Goal: Complete application form

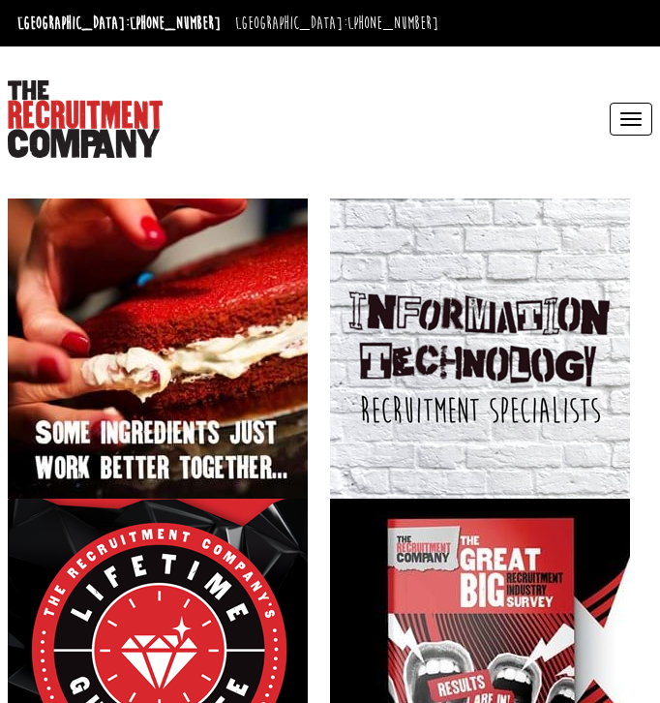
click at [636, 126] on button "Toggle navigation" at bounding box center [631, 119] width 43 height 33
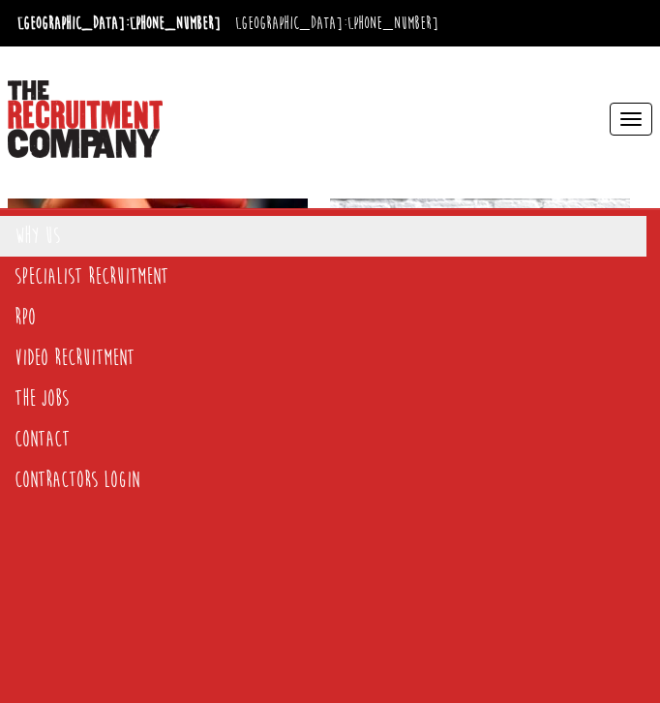
click at [193, 249] on link "Why Us" at bounding box center [323, 236] width 647 height 41
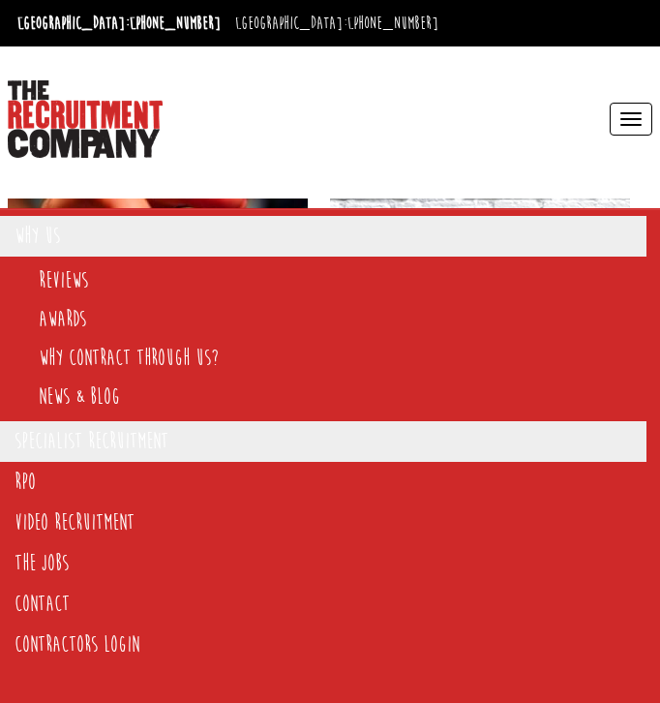
click at [204, 453] on link "Specialist Recruitment" at bounding box center [323, 441] width 647 height 41
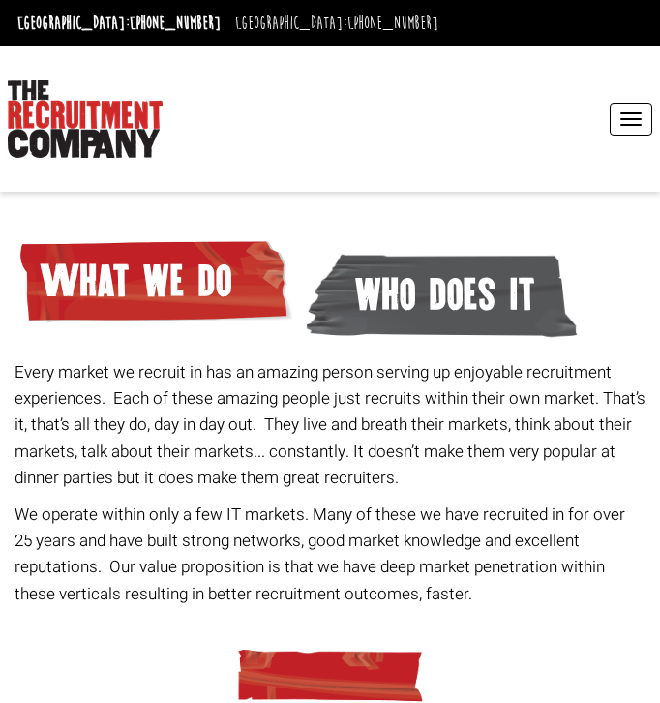
click at [638, 106] on button "Toggle navigation" at bounding box center [631, 119] width 43 height 33
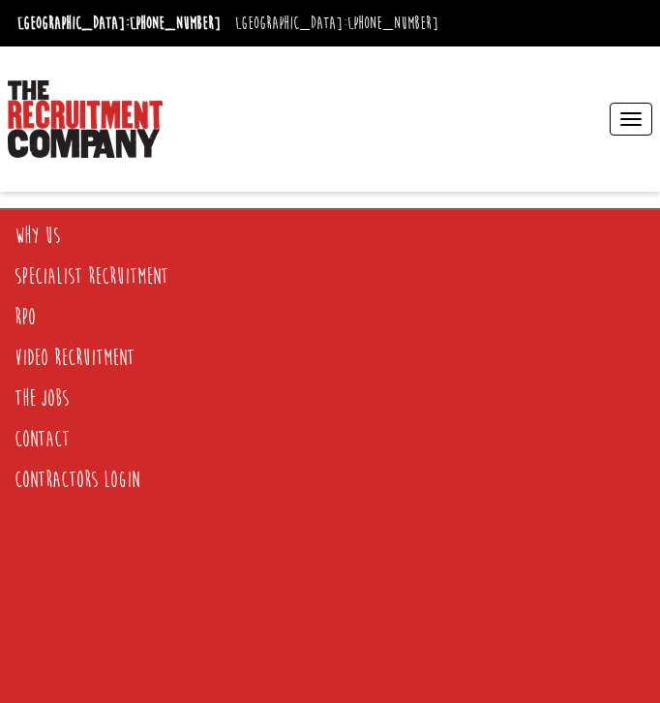
click at [436, 131] on div "Toggle navigation Why Us Reviews Awards Why contract through us? News & Blog Sp…" at bounding box center [495, 119] width 330 height 106
click at [624, 127] on button "Toggle navigation" at bounding box center [631, 119] width 43 height 33
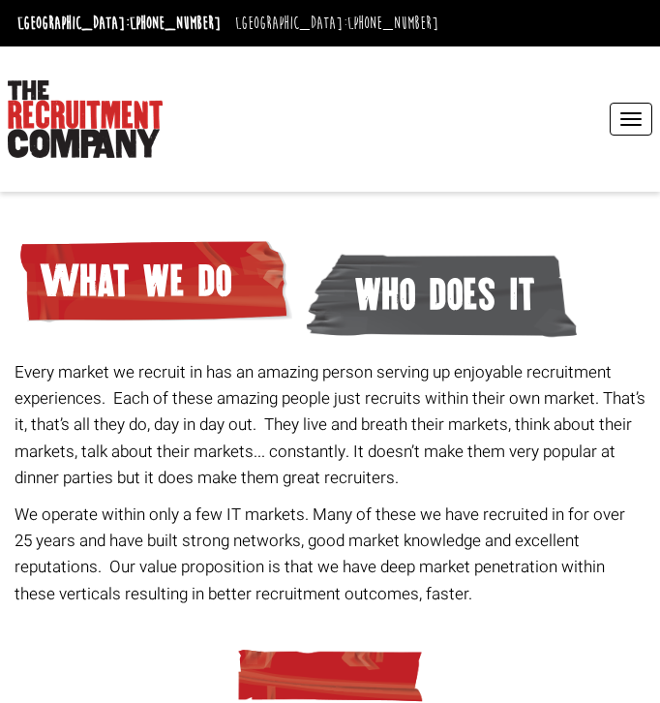
click at [401, 289] on div "Every market we recruit in has an amazing person serving up enjoyable recruitme…" at bounding box center [331, 414] width 646 height 406
click at [619, 122] on button "Toggle navigation" at bounding box center [631, 119] width 43 height 33
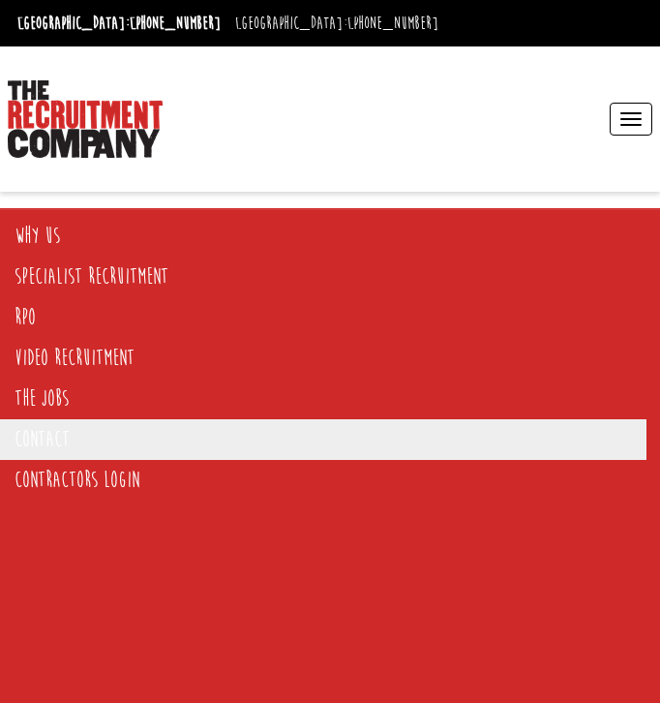
click at [239, 442] on link "Contact" at bounding box center [323, 439] width 647 height 41
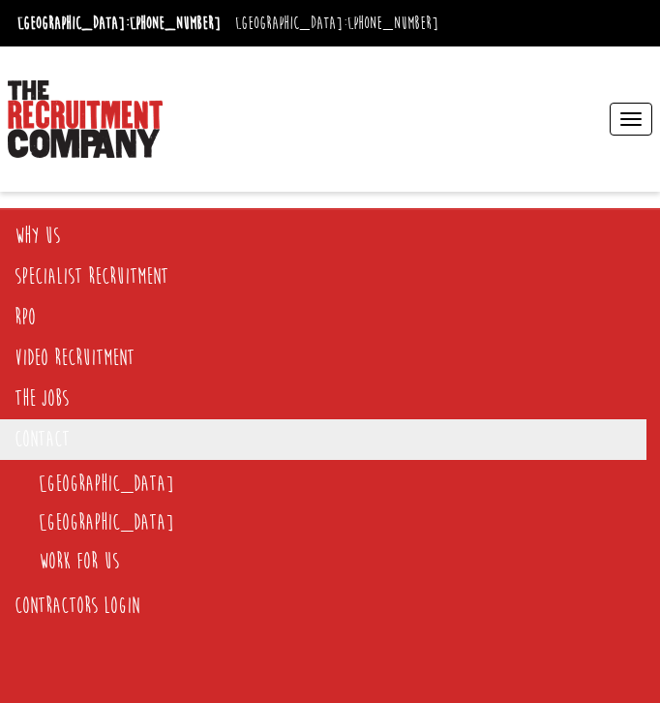
click at [228, 505] on li "[GEOGRAPHIC_DATA]" at bounding box center [343, 522] width 608 height 39
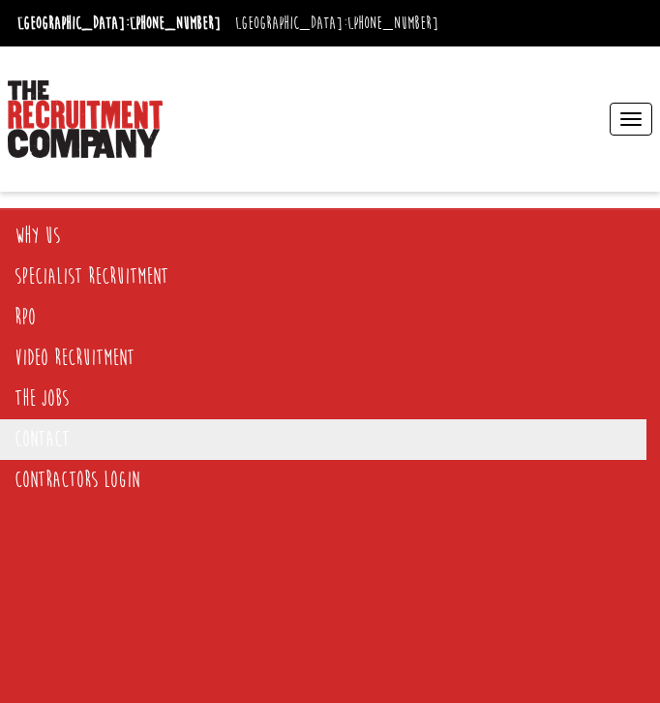
click at [89, 425] on link "Contact" at bounding box center [323, 439] width 647 height 41
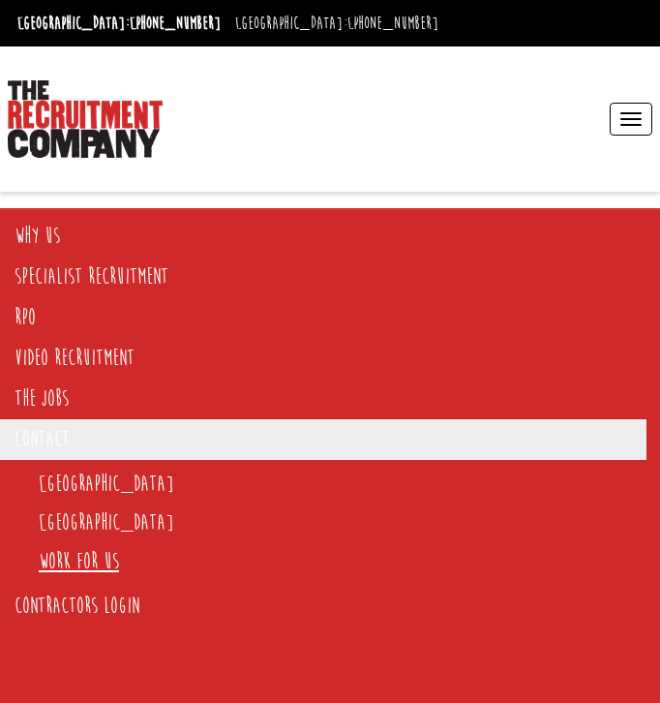
click at [62, 562] on link "Work for us" at bounding box center [79, 561] width 80 height 26
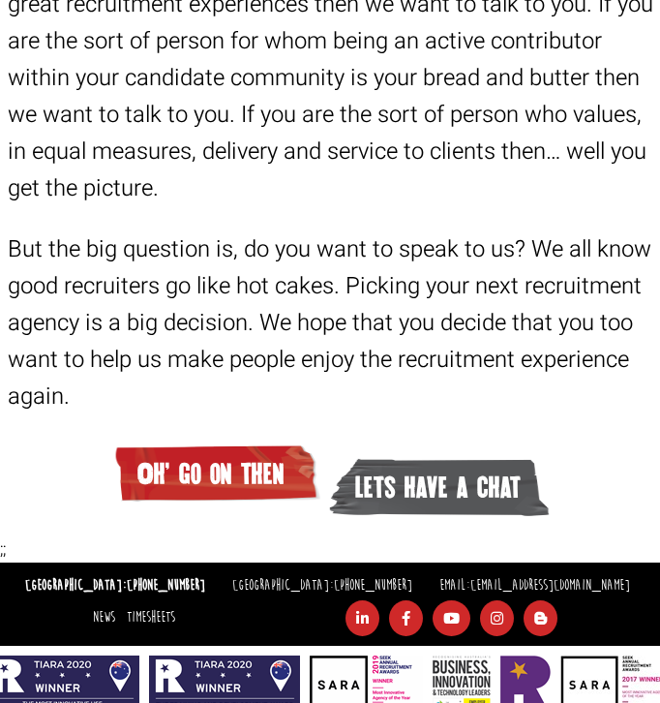
scroll to position [6038, 0]
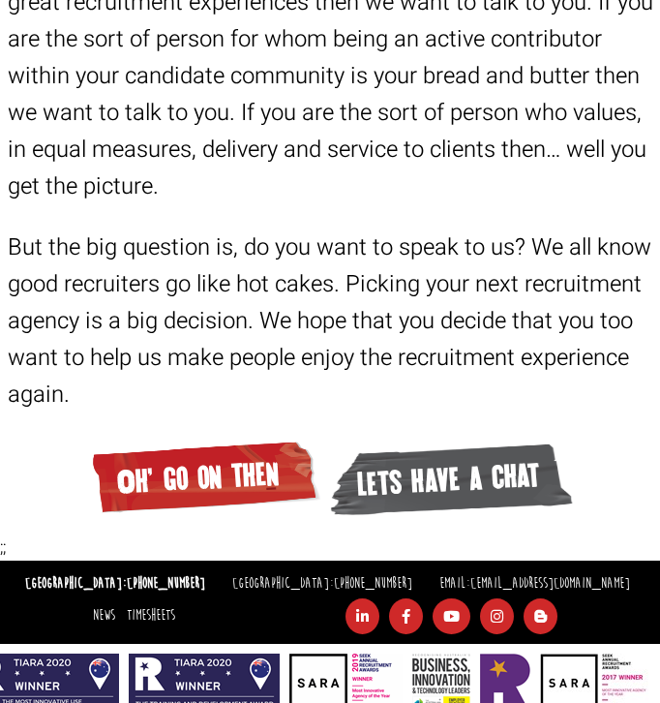
click at [250, 460] on span "Oh' go on then" at bounding box center [203, 477] width 233 height 85
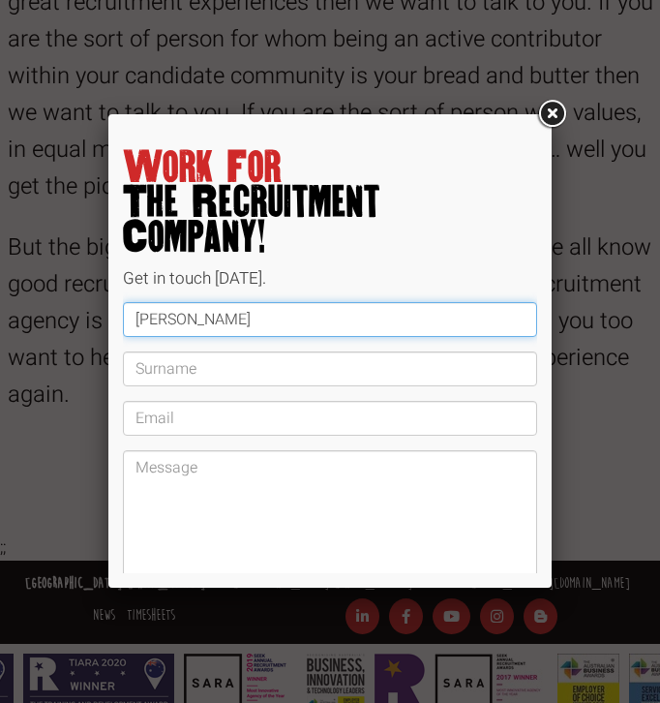
type input "Charlie"
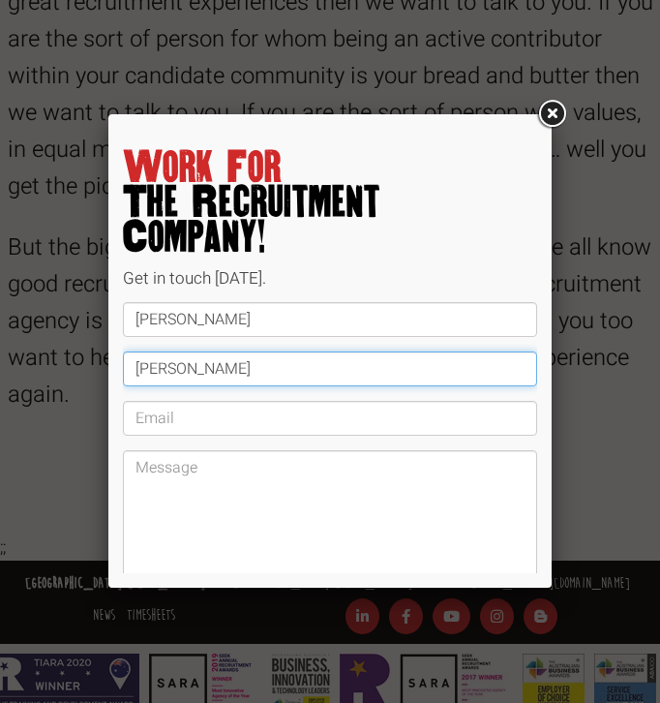
type input "Oakes"
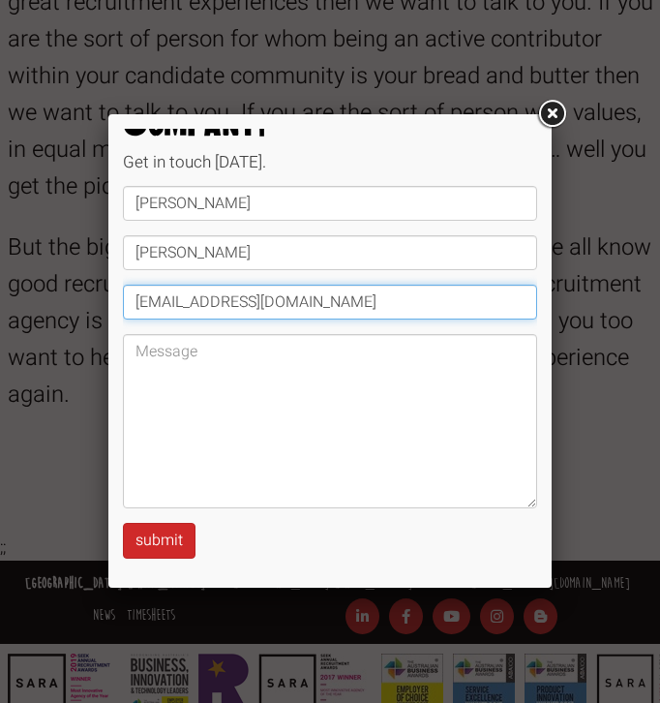
scroll to position [115, 0]
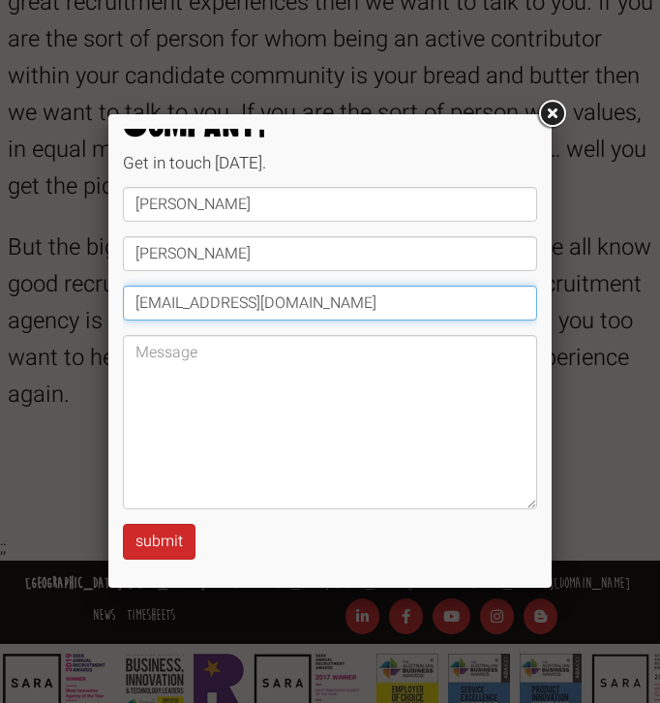
type input "charlieoakes@outlook.com"
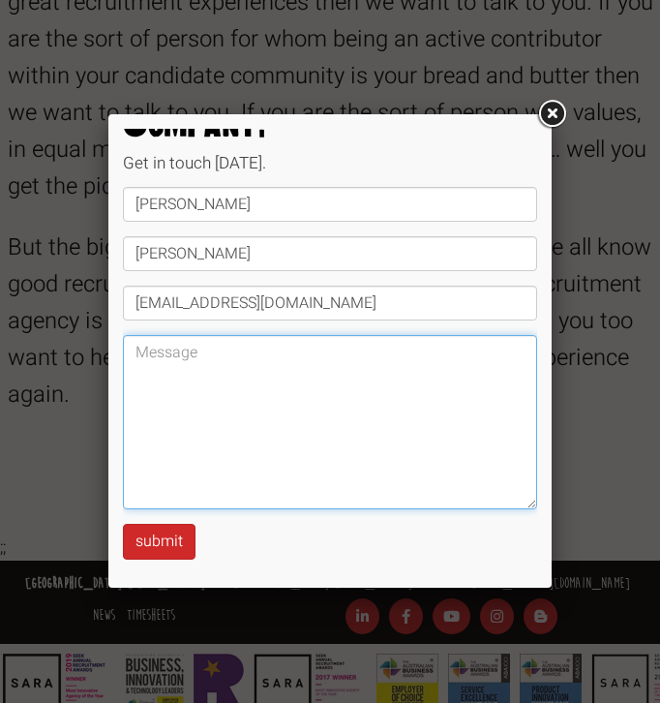
click at [218, 389] on textarea at bounding box center [330, 422] width 414 height 174
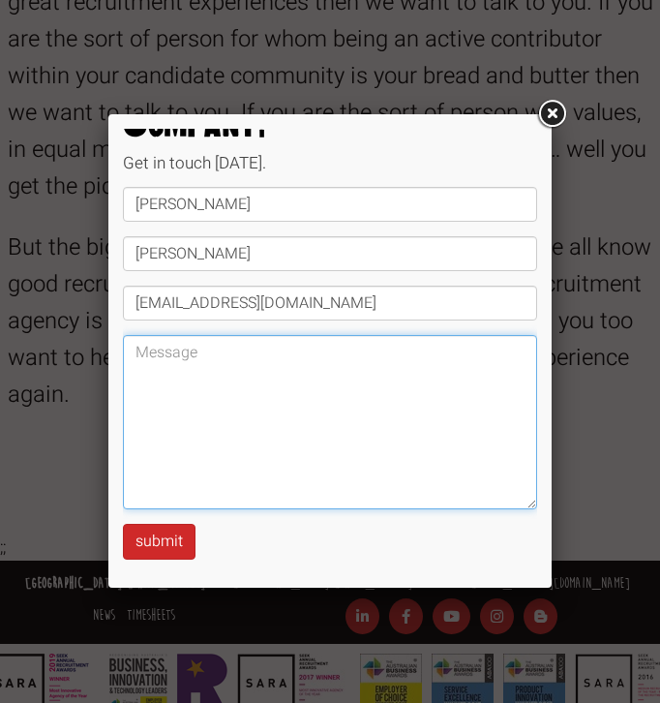
paste textarea "After five years, including a placement and deferred year working in industry, …"
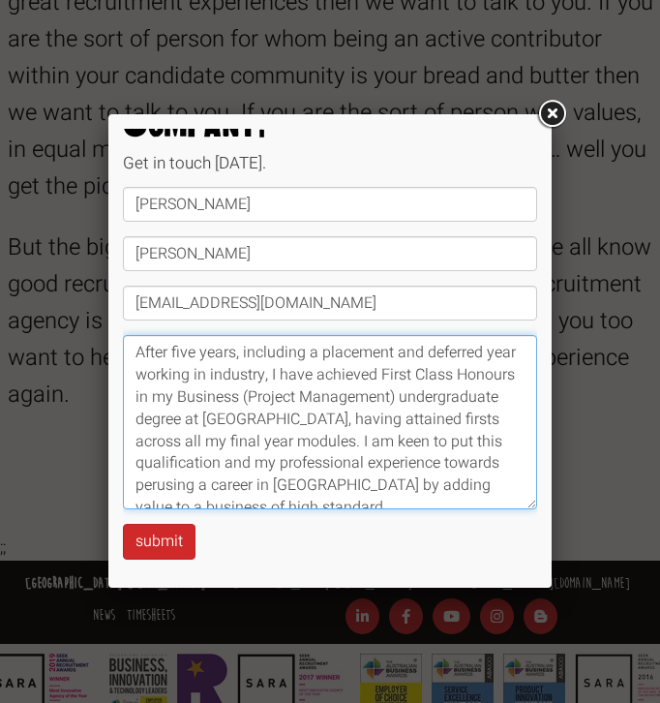
scroll to position [5, 0]
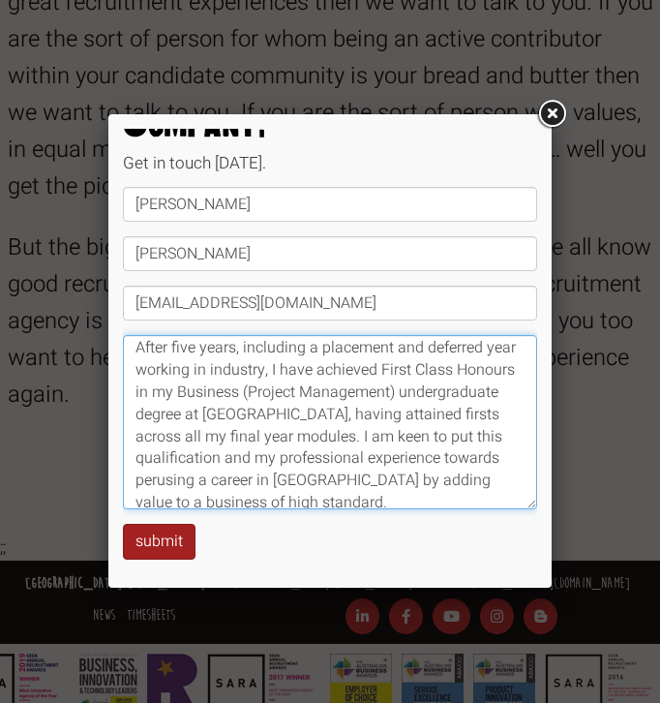
type textarea "After five years, including a placement and deferred year working in industry, …"
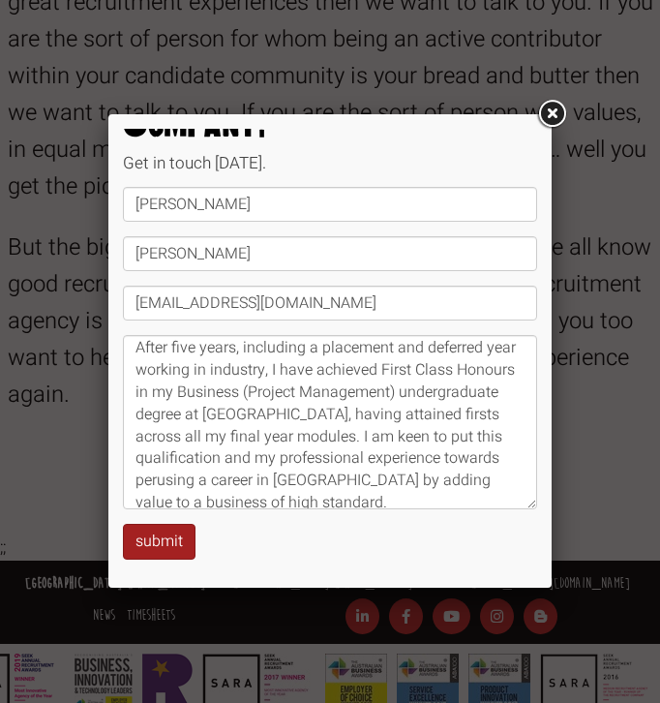
click at [177, 538] on button "submit" at bounding box center [159, 542] width 73 height 36
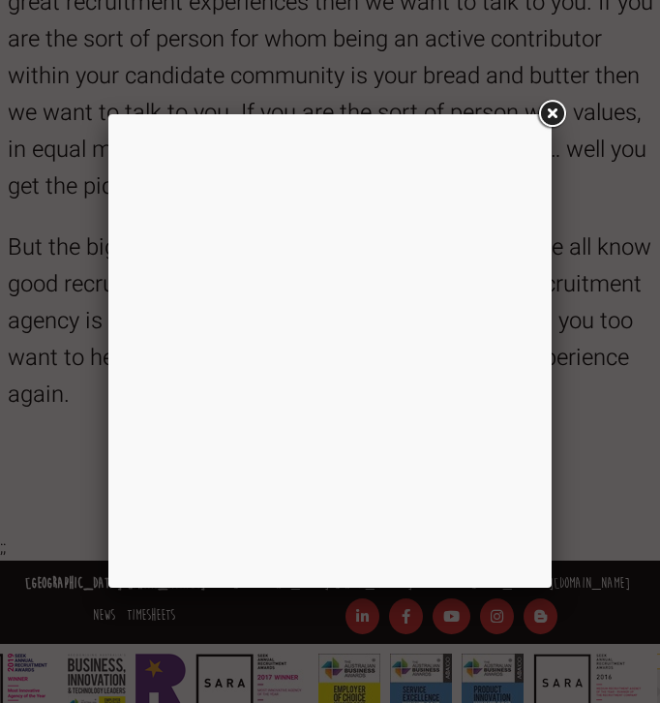
scroll to position [0, 0]
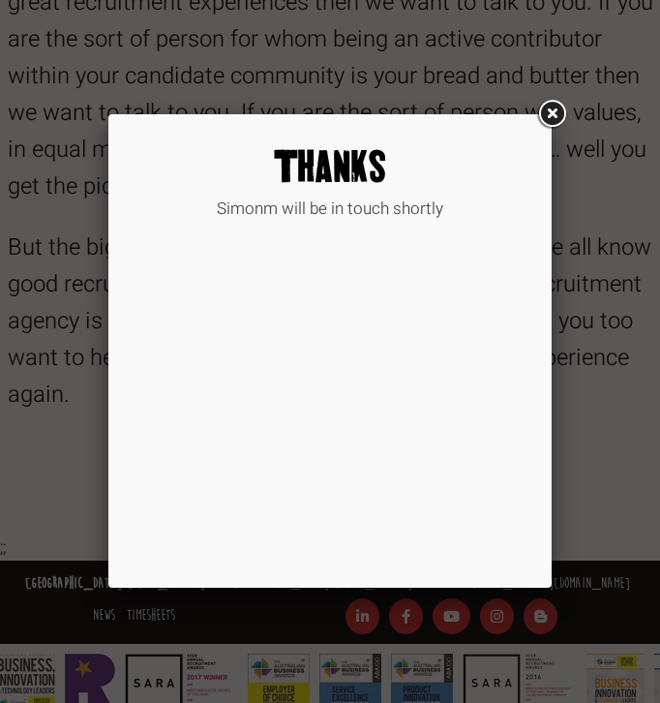
click at [550, 109] on link at bounding box center [551, 114] width 35 height 35
